Goal: Task Accomplishment & Management: Complete application form

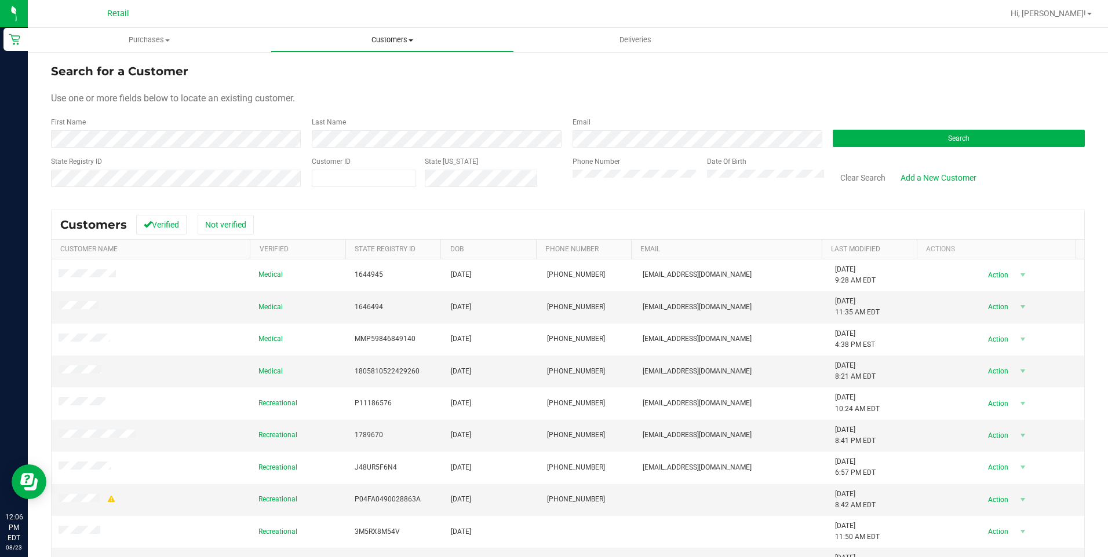
click at [411, 45] on uib-tab-heading "Customers All customers Add a new customer All physicians" at bounding box center [392, 39] width 242 height 23
click at [392, 72] on li "All customers" at bounding box center [392, 70] width 243 height 14
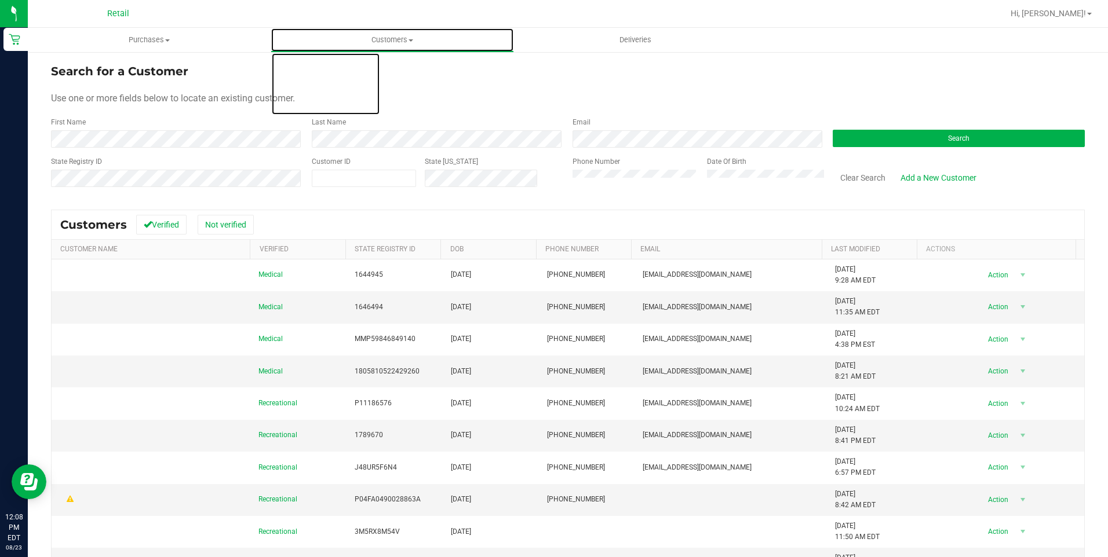
click at [415, 39] on span "Customers" at bounding box center [392, 40] width 242 height 10
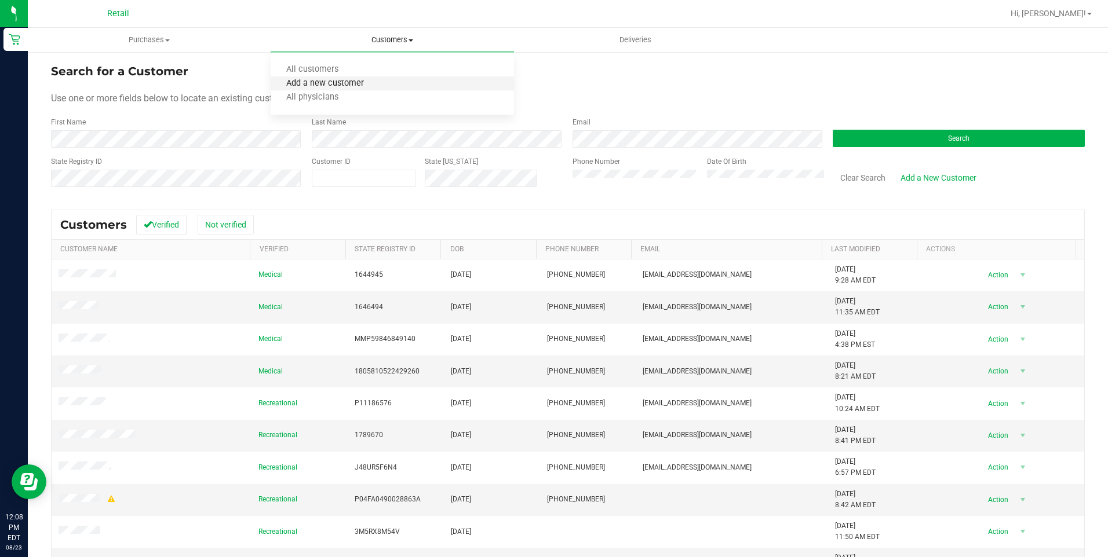
click at [348, 86] on span "Add a new customer" at bounding box center [325, 84] width 109 height 10
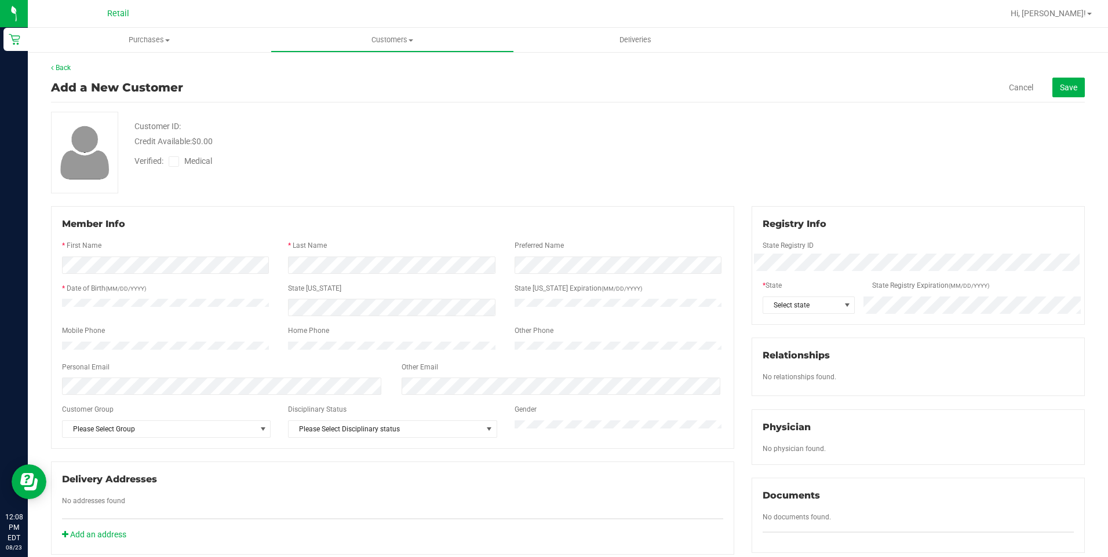
click at [804, 314] on div "Registry Info State Registry ID * State State Registry Expiration (MM/DD/YYYY) …" at bounding box center [918, 265] width 333 height 119
click at [803, 302] on span "Select state" at bounding box center [801, 305] width 76 height 16
click at [780, 395] on li "CA" at bounding box center [802, 405] width 90 height 20
click at [1078, 81] on div "Back Add a New Customer Cancel Save Customer ID: Credit Available: $0.00 Verifi…" at bounding box center [568, 440] width 1080 height 778
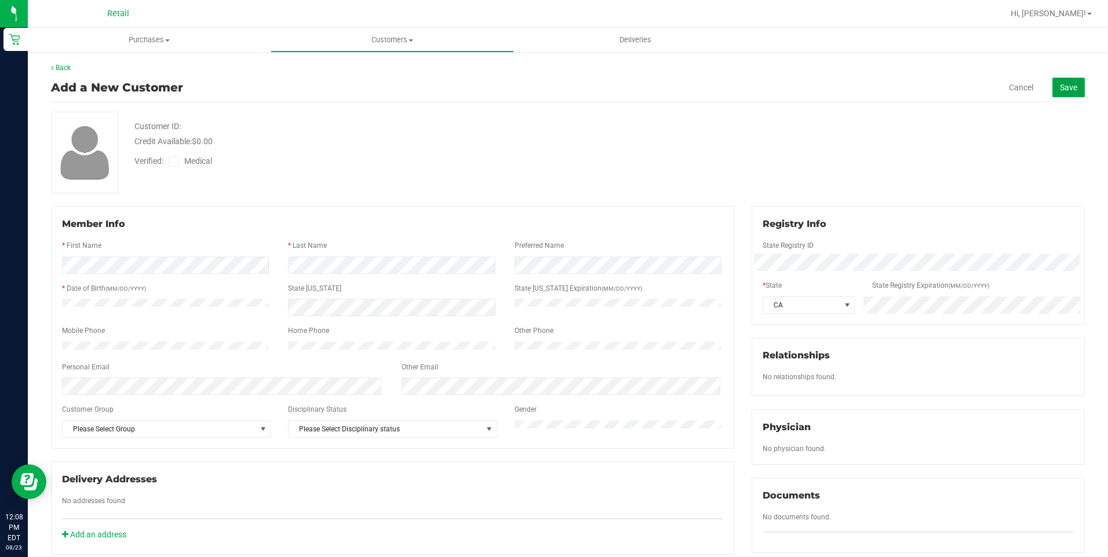
click at [1060, 89] on span "Save" at bounding box center [1068, 87] width 17 height 9
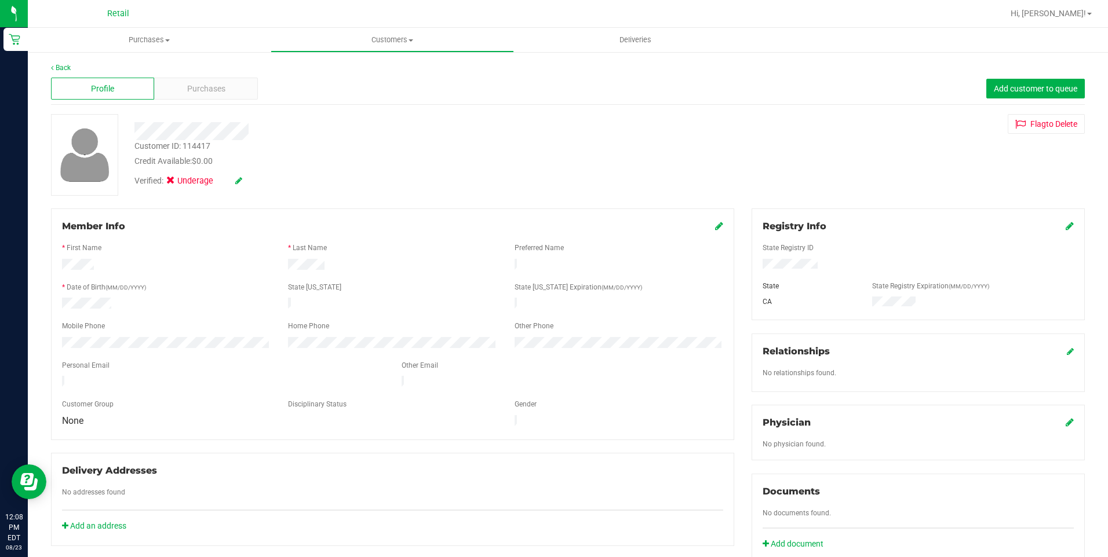
click at [237, 183] on icon at bounding box center [238, 181] width 7 height 8
click at [177, 183] on icon at bounding box center [174, 183] width 8 height 0
click at [0, 0] on input "Medical" at bounding box center [0, 0] width 0 height 0
click at [255, 182] on icon at bounding box center [254, 181] width 9 height 8
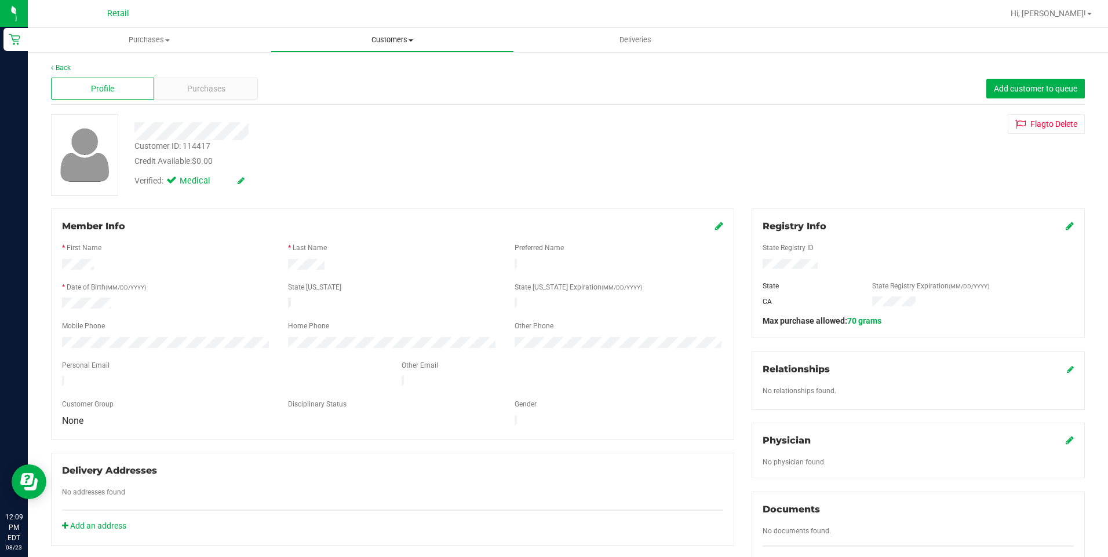
click at [400, 39] on span "Customers" at bounding box center [392, 40] width 242 height 10
click at [369, 74] on li "All customers" at bounding box center [392, 70] width 243 height 14
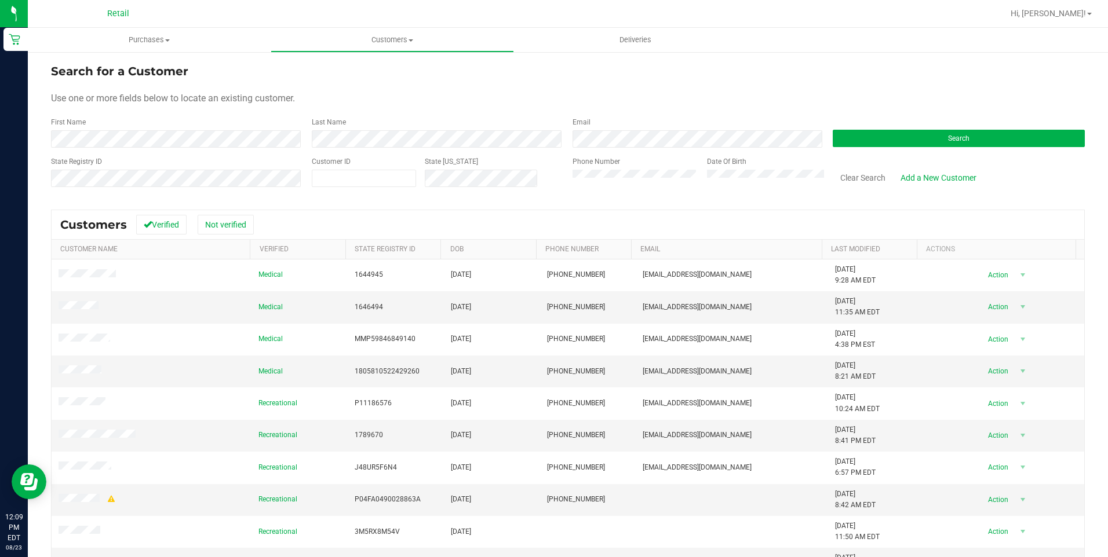
click at [486, 130] on div "Last Name" at bounding box center [433, 132] width 261 height 31
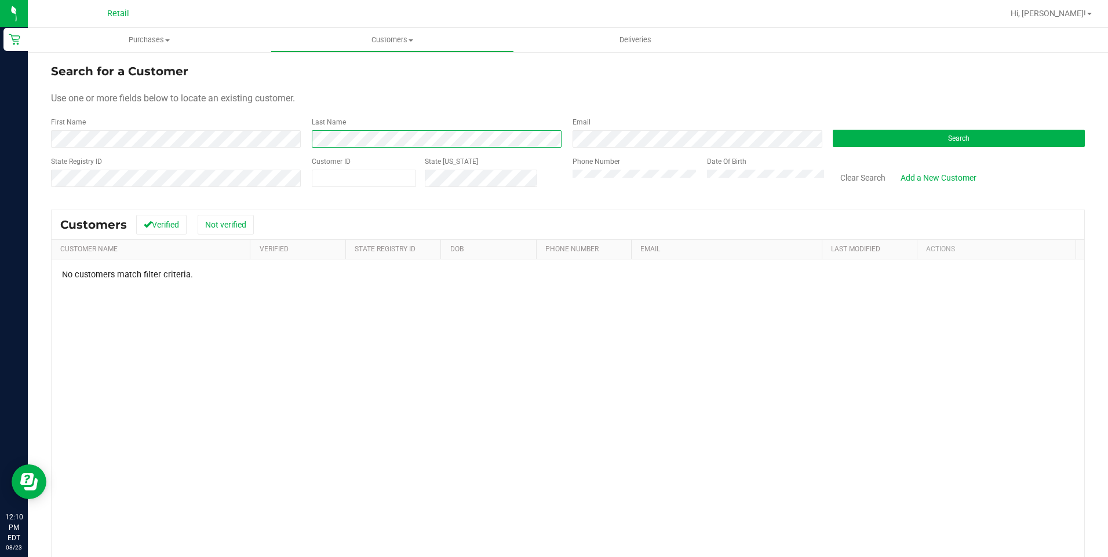
click at [185, 165] on form "Search for a Customer Use one or more fields below to locate an existing custom…" at bounding box center [568, 130] width 1034 height 135
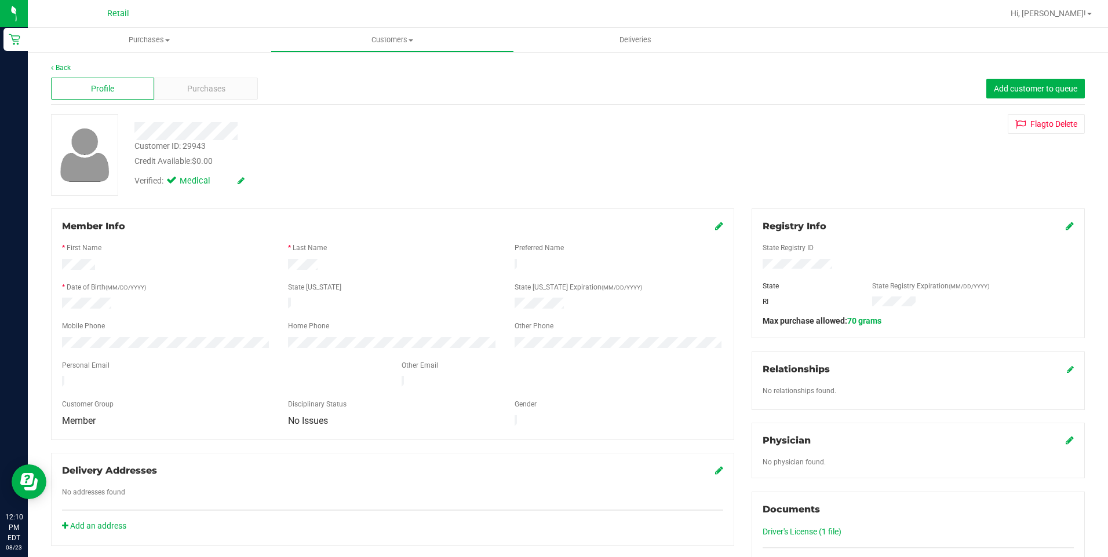
click at [1066, 225] on icon at bounding box center [1070, 225] width 8 height 9
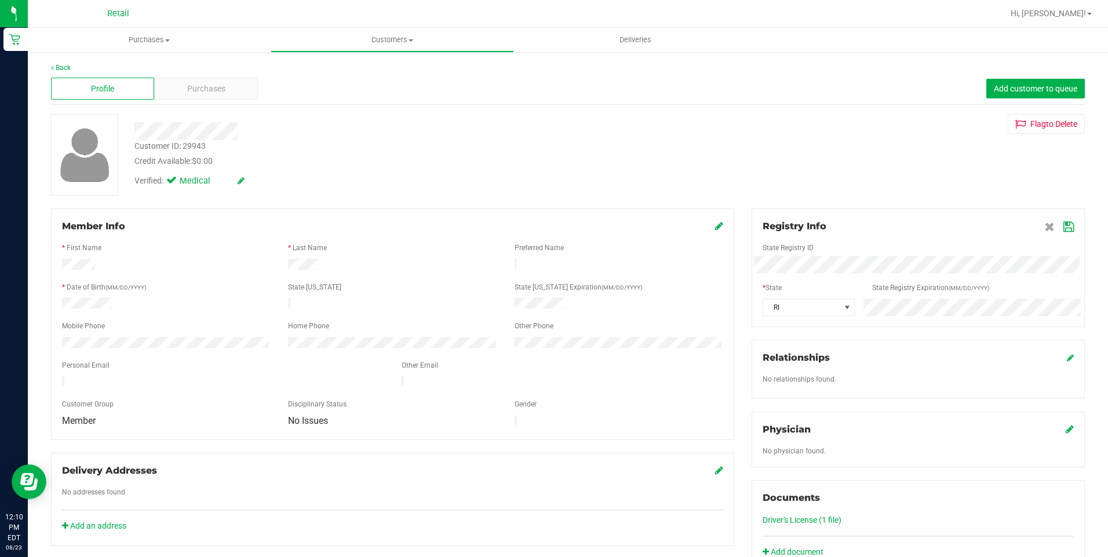
click at [1063, 223] on icon at bounding box center [1068, 226] width 10 height 9
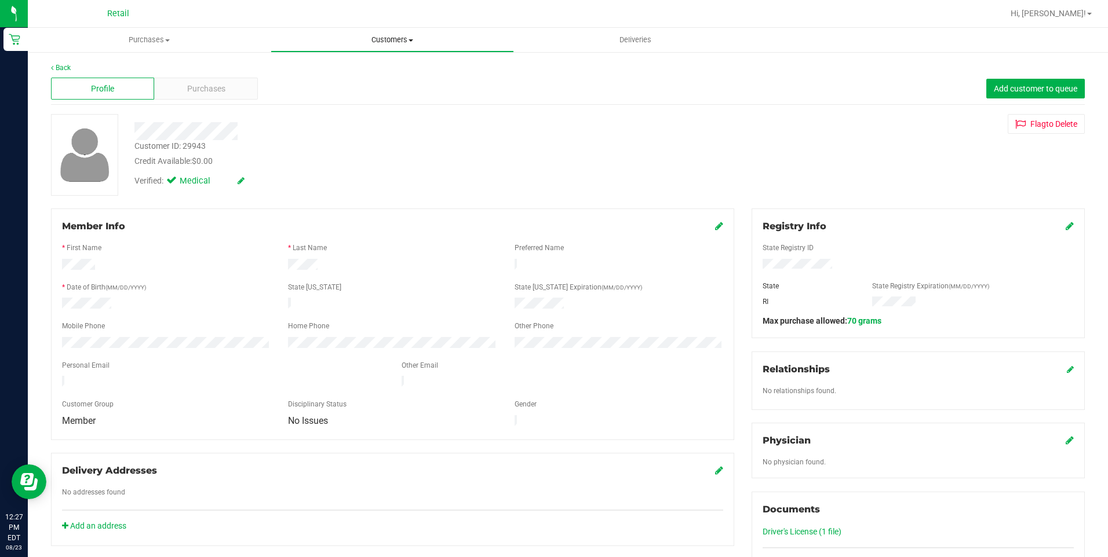
click at [344, 42] on span "Customers" at bounding box center [392, 40] width 242 height 10
click at [337, 67] on span "All customers" at bounding box center [312, 70] width 83 height 10
